Goal: Go to known website: Access a specific website the user already knows

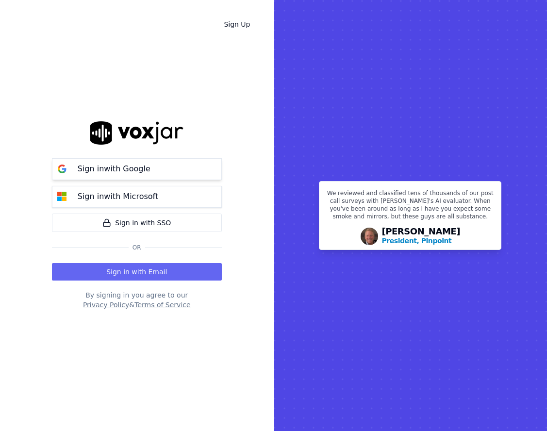
click at [154, 178] on button "Sign in with Google" at bounding box center [137, 169] width 170 height 22
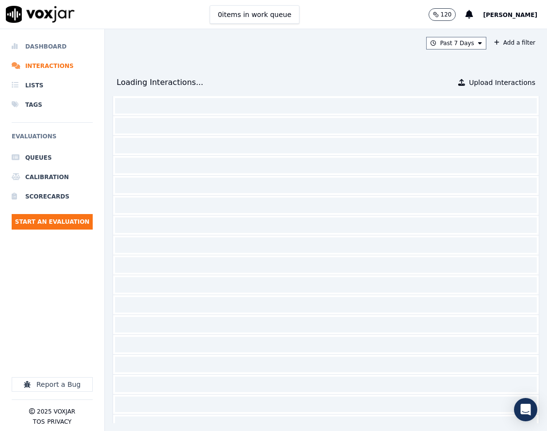
click at [75, 43] on li "Dashboard" at bounding box center [52, 46] width 81 height 19
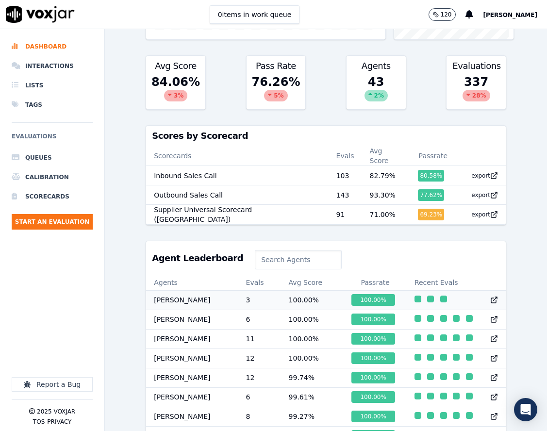
scroll to position [284, 0]
